Goal: Information Seeking & Learning: Learn about a topic

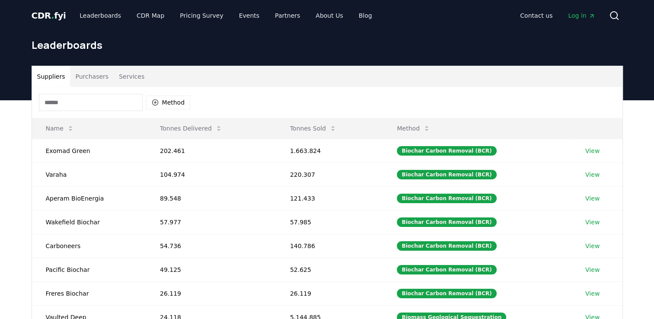
click at [112, 105] on input at bounding box center [91, 102] width 104 height 17
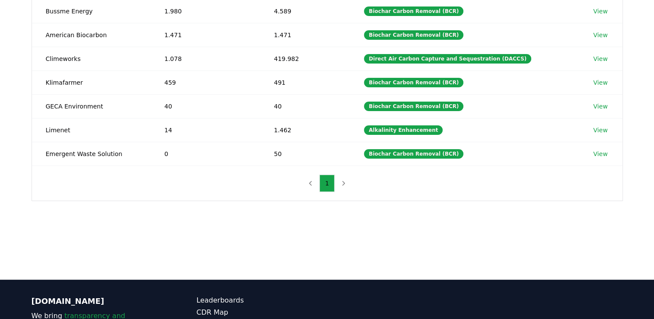
scroll to position [140, 0]
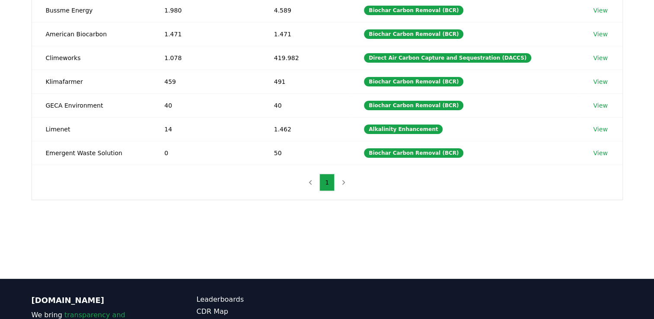
type input "**"
click at [345, 183] on nav "1" at bounding box center [327, 182] width 48 height 17
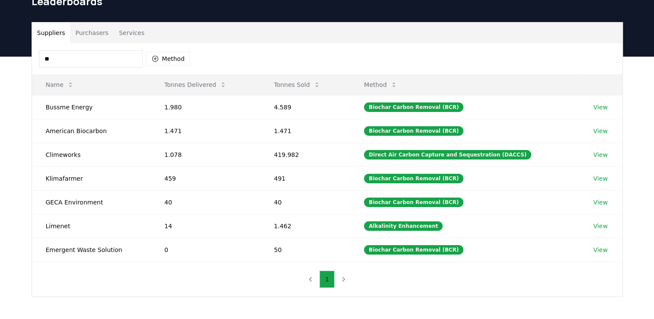
scroll to position [0, 0]
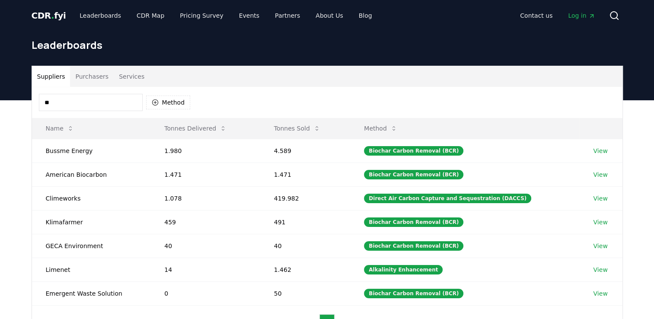
click at [83, 103] on input "**" at bounding box center [91, 102] width 104 height 17
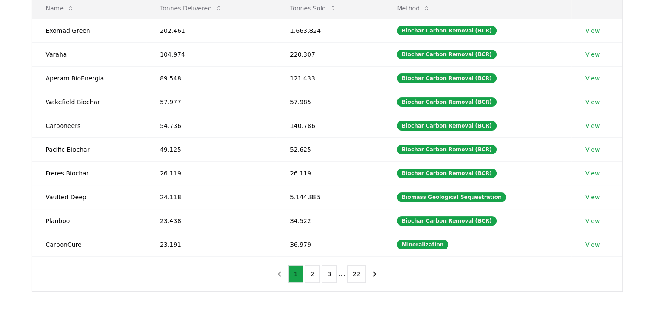
scroll to position [122, 0]
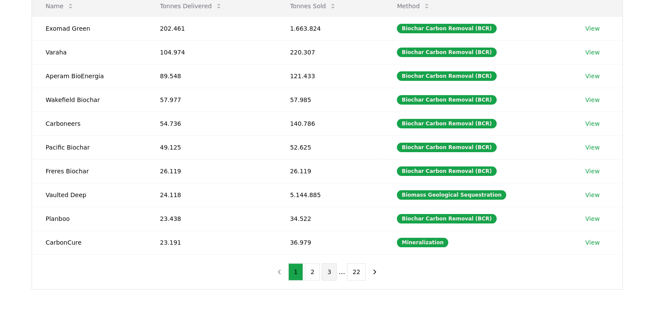
click at [326, 267] on button "3" at bounding box center [328, 271] width 15 height 17
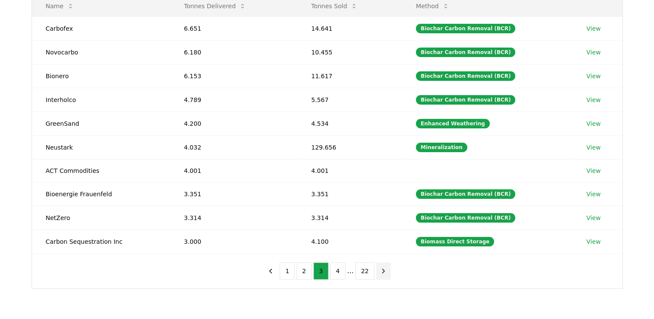
click at [382, 267] on icon "next page" at bounding box center [383, 271] width 8 height 8
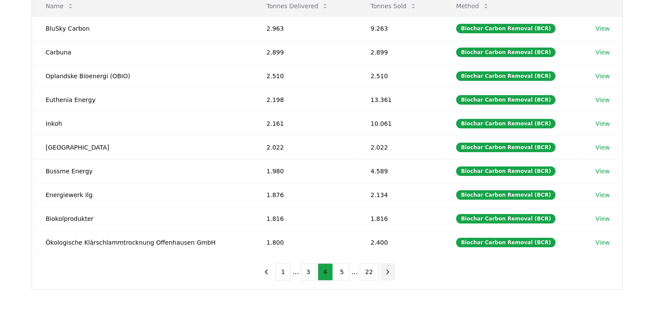
click at [384, 268] on icon "next page" at bounding box center [388, 272] width 8 height 8
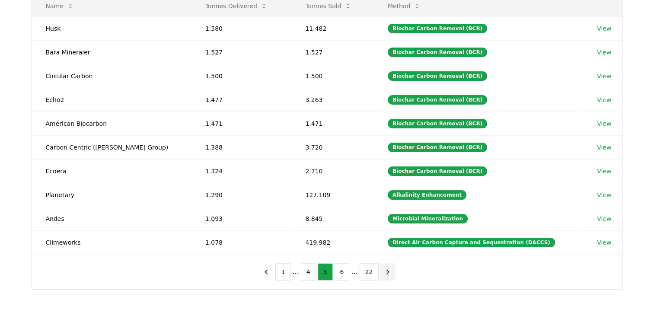
click at [384, 268] on icon "next page" at bounding box center [388, 272] width 8 height 8
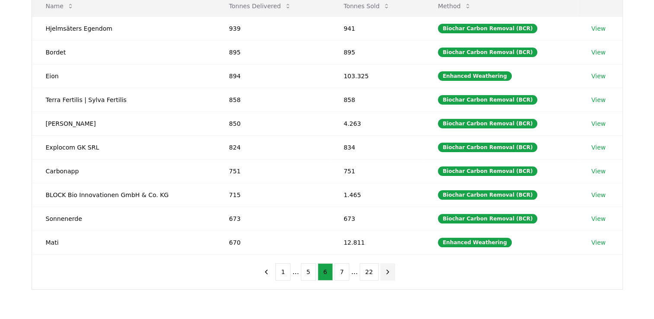
click at [384, 268] on icon "next page" at bounding box center [388, 272] width 8 height 8
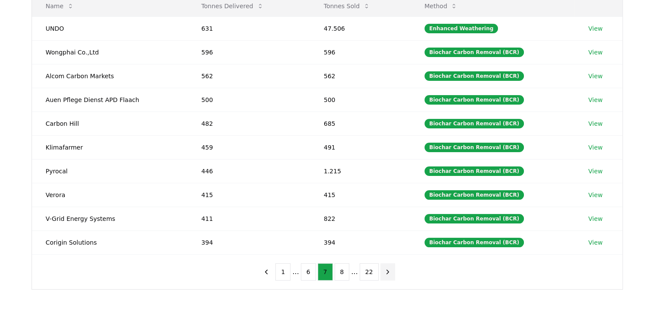
click at [384, 268] on icon "next page" at bounding box center [388, 272] width 8 height 8
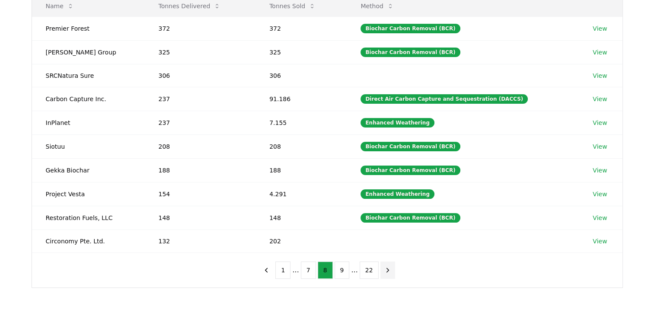
click at [384, 267] on icon "next page" at bounding box center [388, 270] width 8 height 8
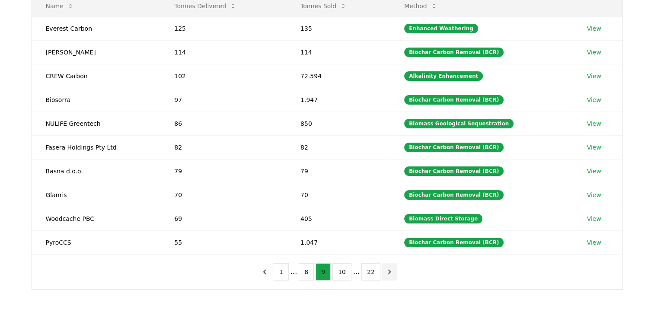
click at [385, 268] on icon "next page" at bounding box center [389, 272] width 8 height 8
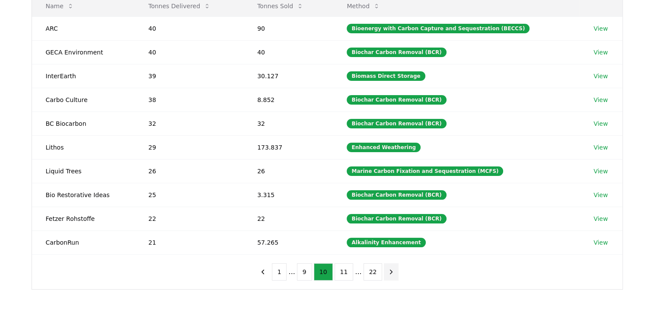
click at [390, 270] on icon "next page" at bounding box center [391, 272] width 2 height 4
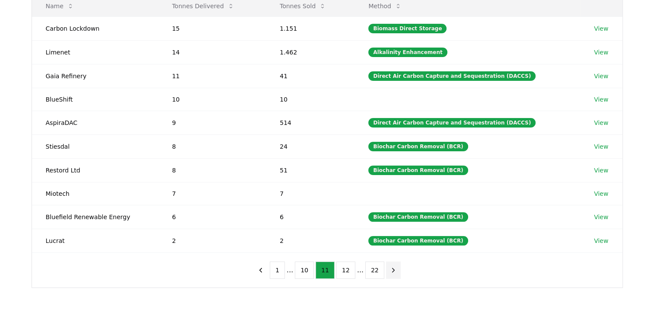
click at [389, 269] on icon "next page" at bounding box center [393, 270] width 8 height 8
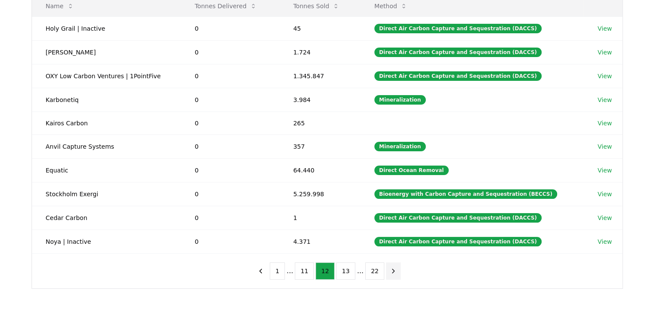
click at [389, 269] on icon "next page" at bounding box center [393, 271] width 8 height 8
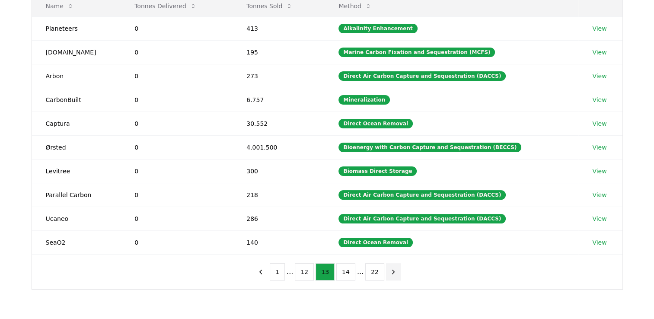
click at [389, 269] on icon "next page" at bounding box center [393, 272] width 8 height 8
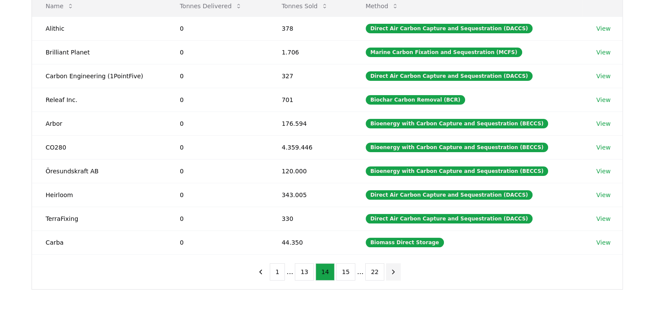
click at [389, 269] on icon "next page" at bounding box center [393, 272] width 8 height 8
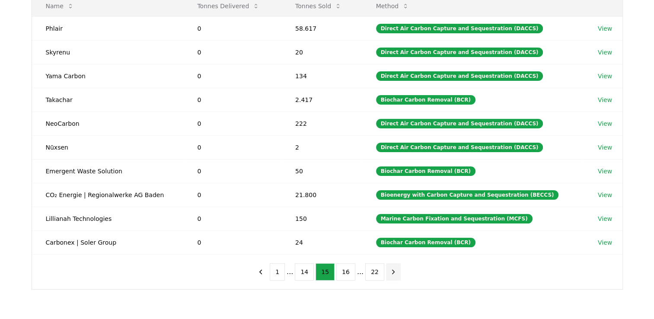
click at [389, 269] on icon "next page" at bounding box center [393, 272] width 8 height 8
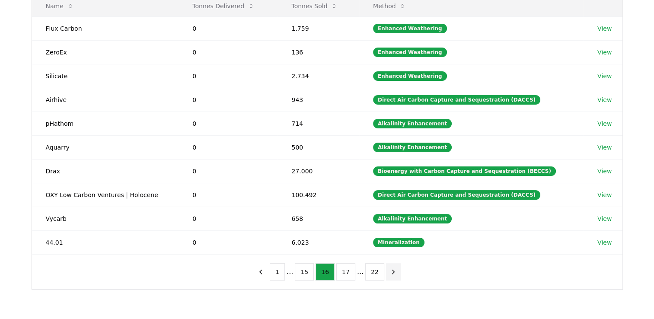
click at [389, 269] on icon "next page" at bounding box center [393, 272] width 8 height 8
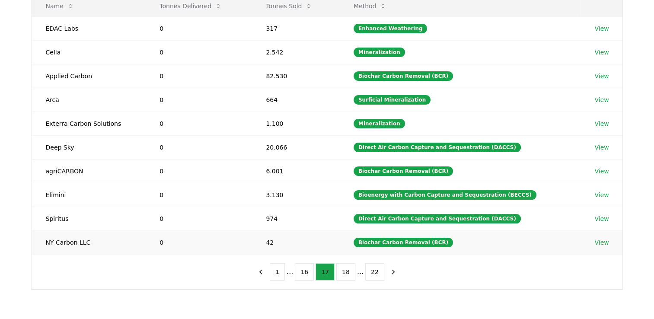
click at [602, 241] on link "View" at bounding box center [601, 242] width 14 height 9
